Goal: Task Accomplishment & Management: Manage account settings

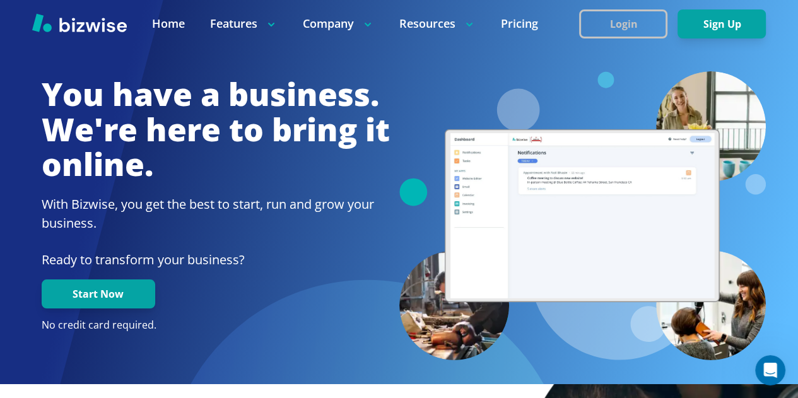
click at [616, 28] on button "Login" at bounding box center [623, 23] width 88 height 29
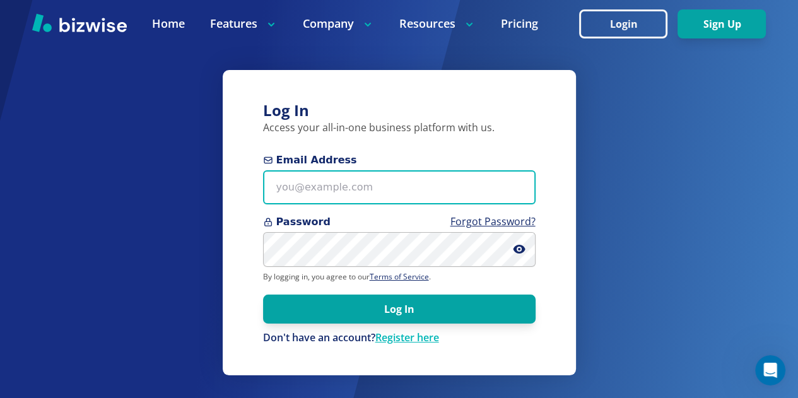
click at [435, 195] on input "Email Address" at bounding box center [399, 187] width 272 height 35
type input "[EMAIL_ADDRESS][DOMAIN_NAME]"
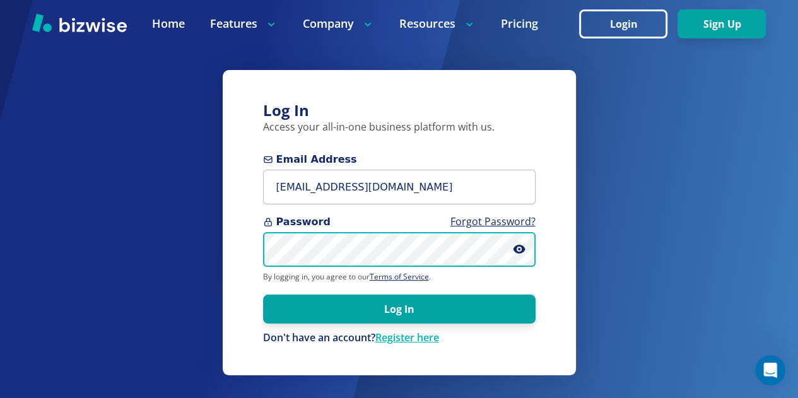
click at [263, 294] on button "Log In" at bounding box center [399, 308] width 272 height 29
